Goal: Find specific page/section: Find specific page/section

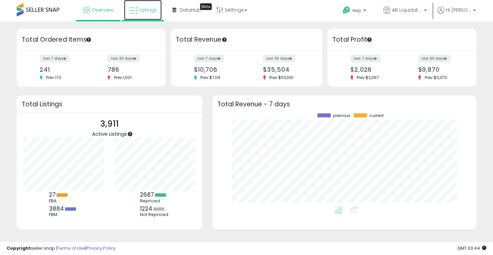
click at [142, 14] on link "Listings" at bounding box center [143, 10] width 38 height 20
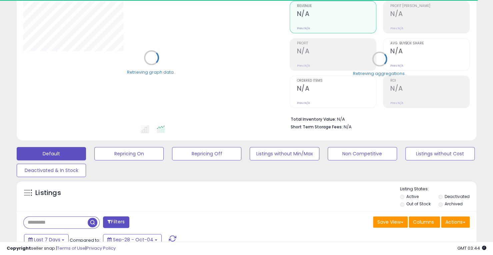
scroll to position [133, 0]
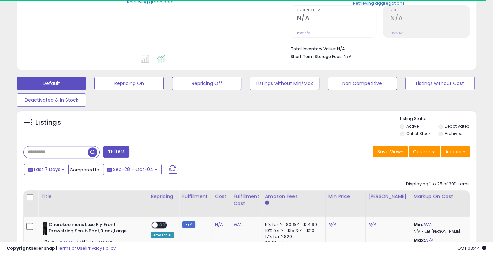
click at [73, 154] on input "text" at bounding box center [56, 152] width 64 height 12
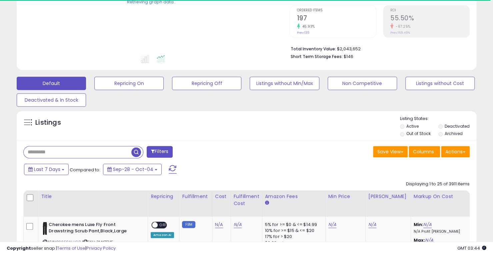
paste input "********"
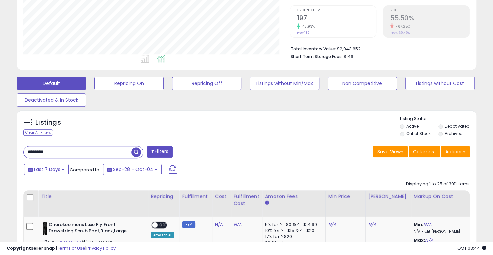
type input "********"
click at [140, 151] on span "button" at bounding box center [136, 152] width 10 height 10
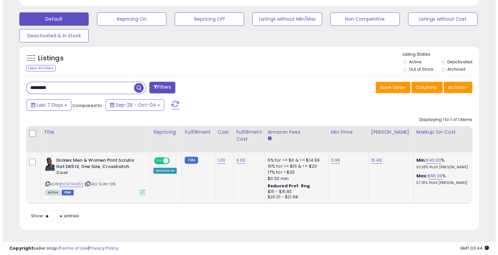
scroll to position [137, 266]
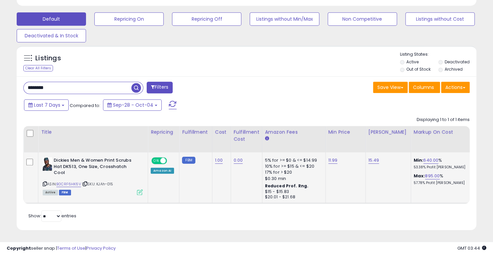
click at [138, 189] on icon at bounding box center [140, 192] width 6 height 6
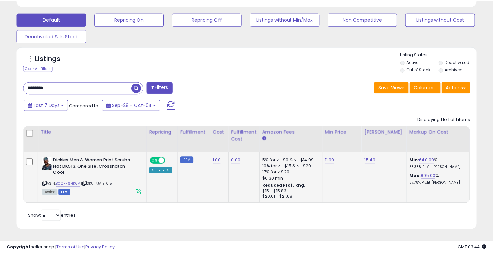
scroll to position [137, 269]
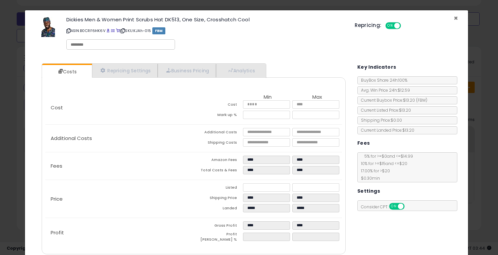
click at [454, 15] on span "×" at bounding box center [456, 18] width 4 height 10
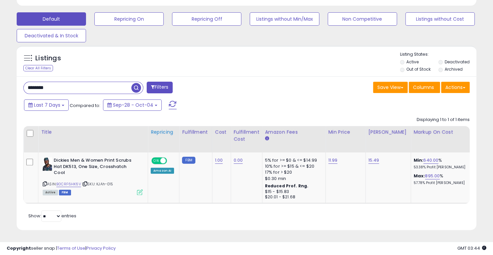
scroll to position [333256, 333126]
click at [70, 181] on link "B0CRF6HK6V" at bounding box center [68, 184] width 25 height 6
